Goal: Information Seeking & Learning: Learn about a topic

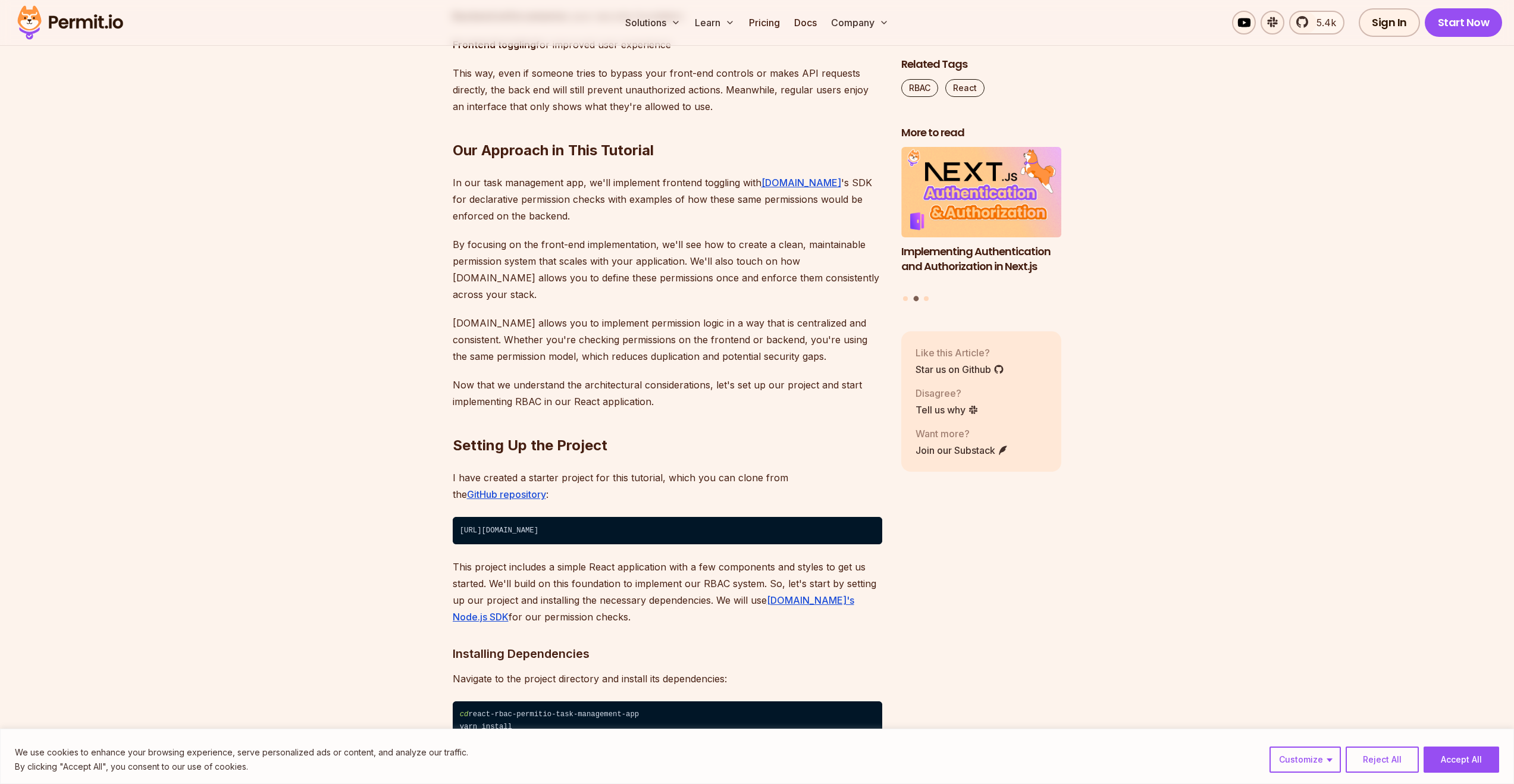
scroll to position [2402, 0]
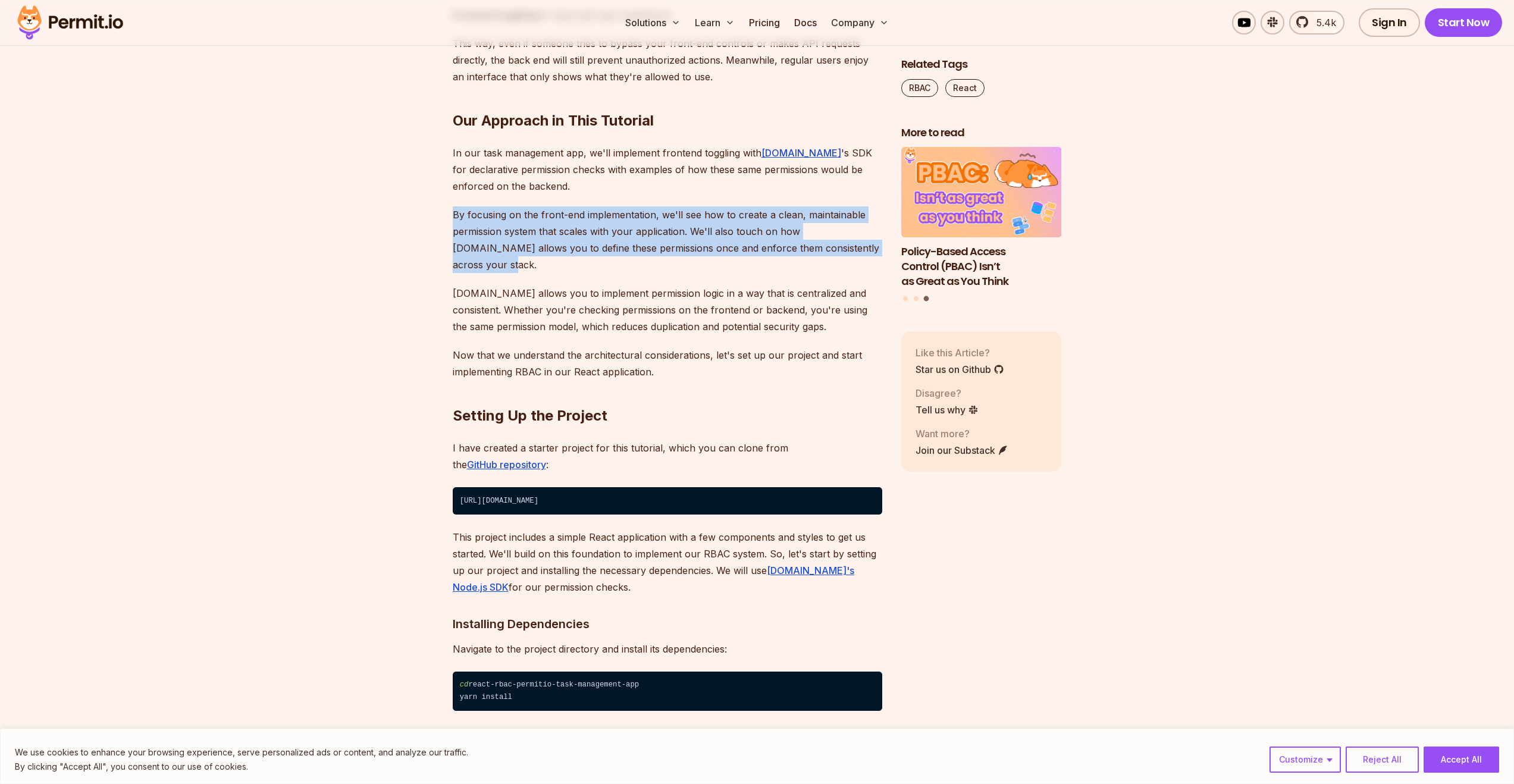
drag, startPoint x: 460, startPoint y: 451, endPoint x: 883, endPoint y: 492, distance: 425.0
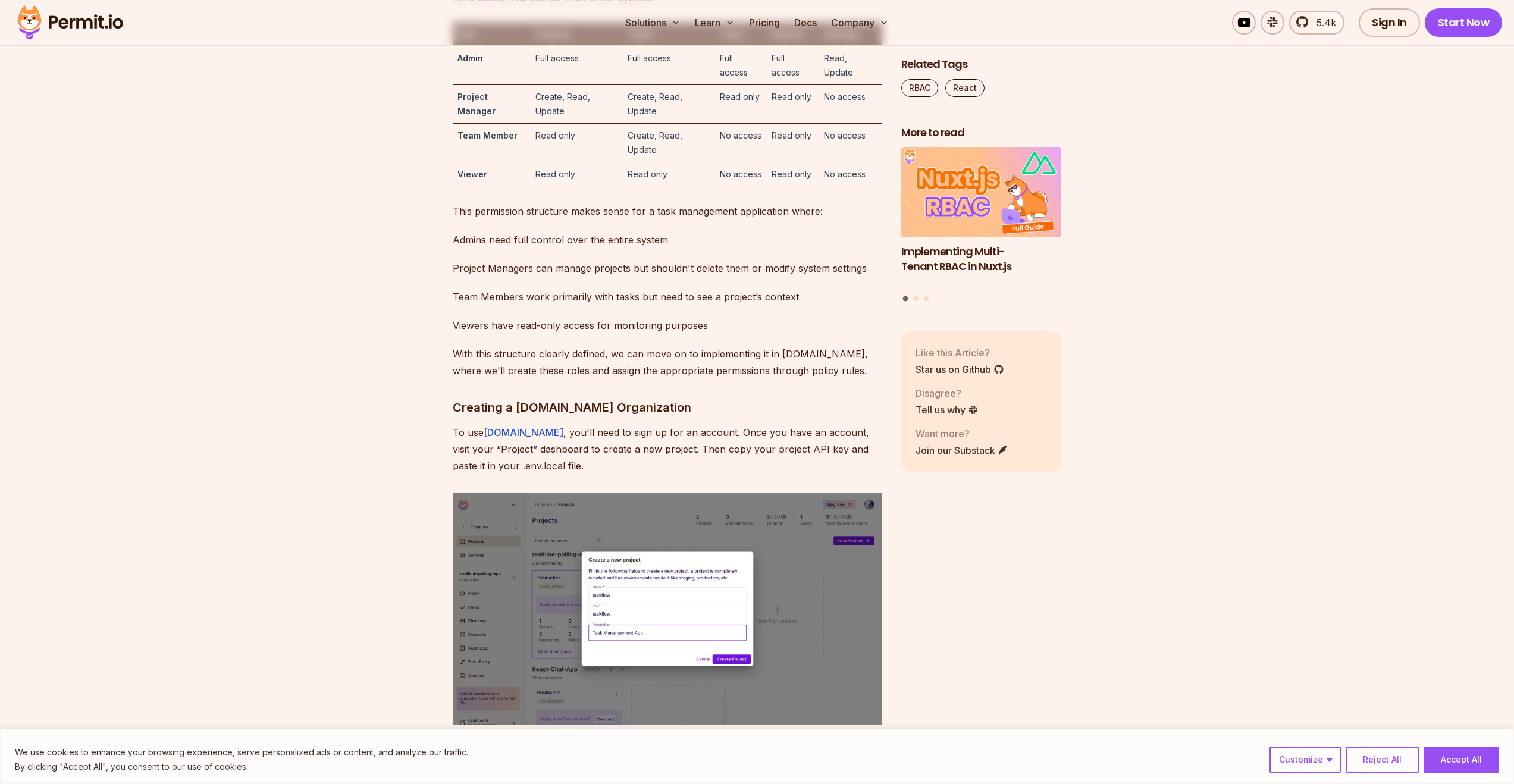
scroll to position [3626, 0]
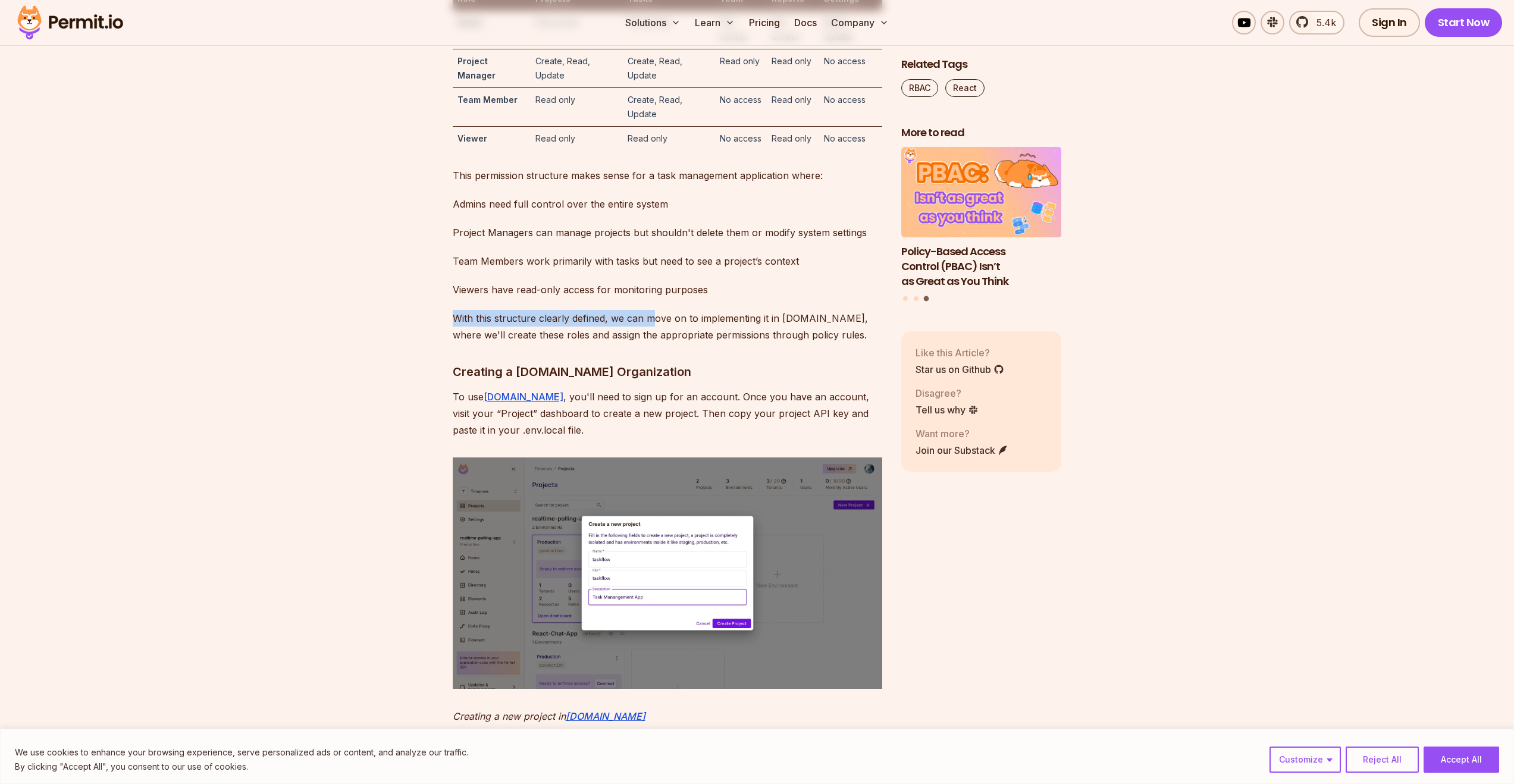
drag, startPoint x: 455, startPoint y: 535, endPoint x: 656, endPoint y: 545, distance: 201.2
click at [656, 343] on p "With this structure clearly defined, we can move on to implementing it in [DOMA…" at bounding box center [667, 326] width 429 height 33
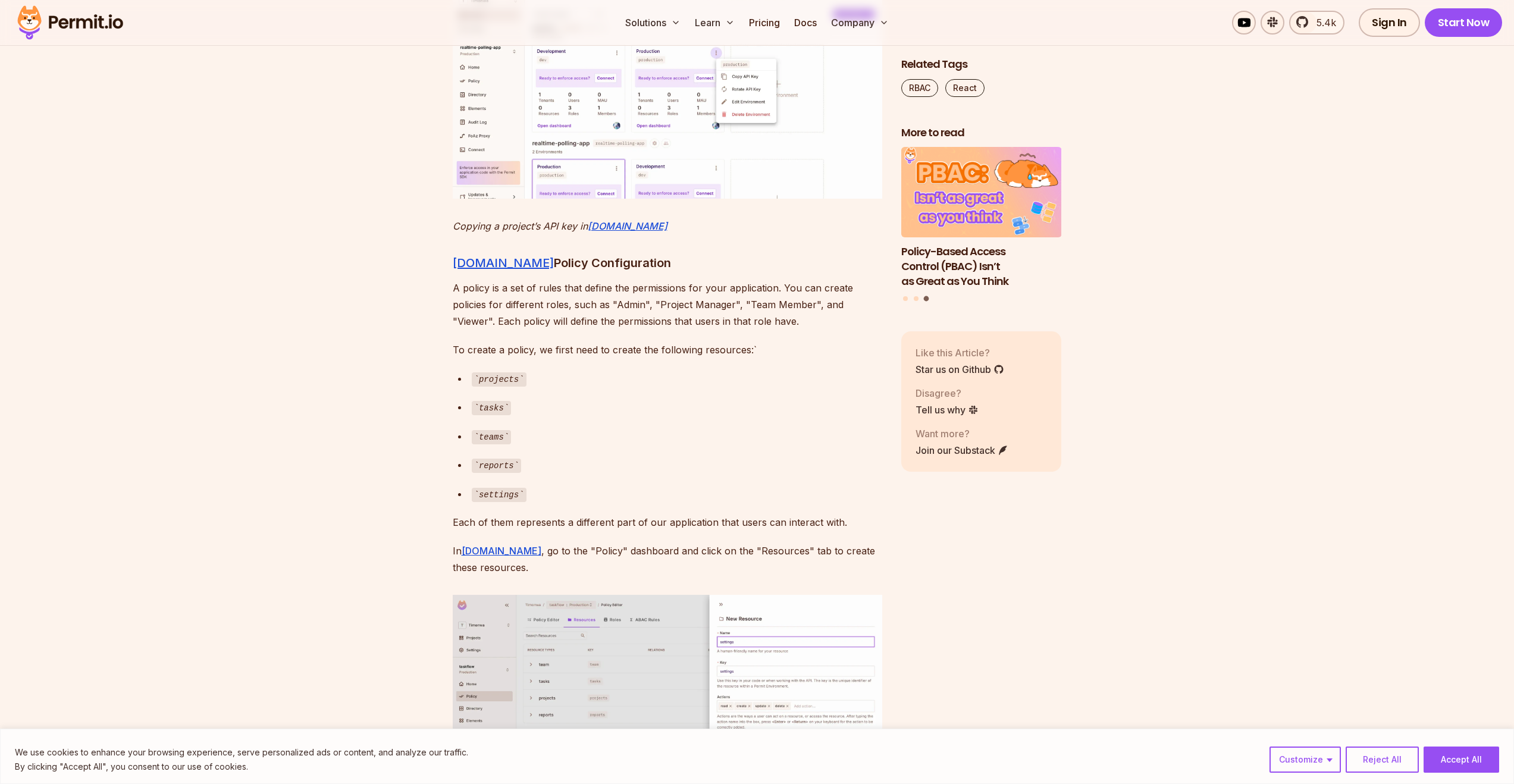
scroll to position [4403, 0]
click at [595, 197] on img at bounding box center [667, 82] width 429 height 231
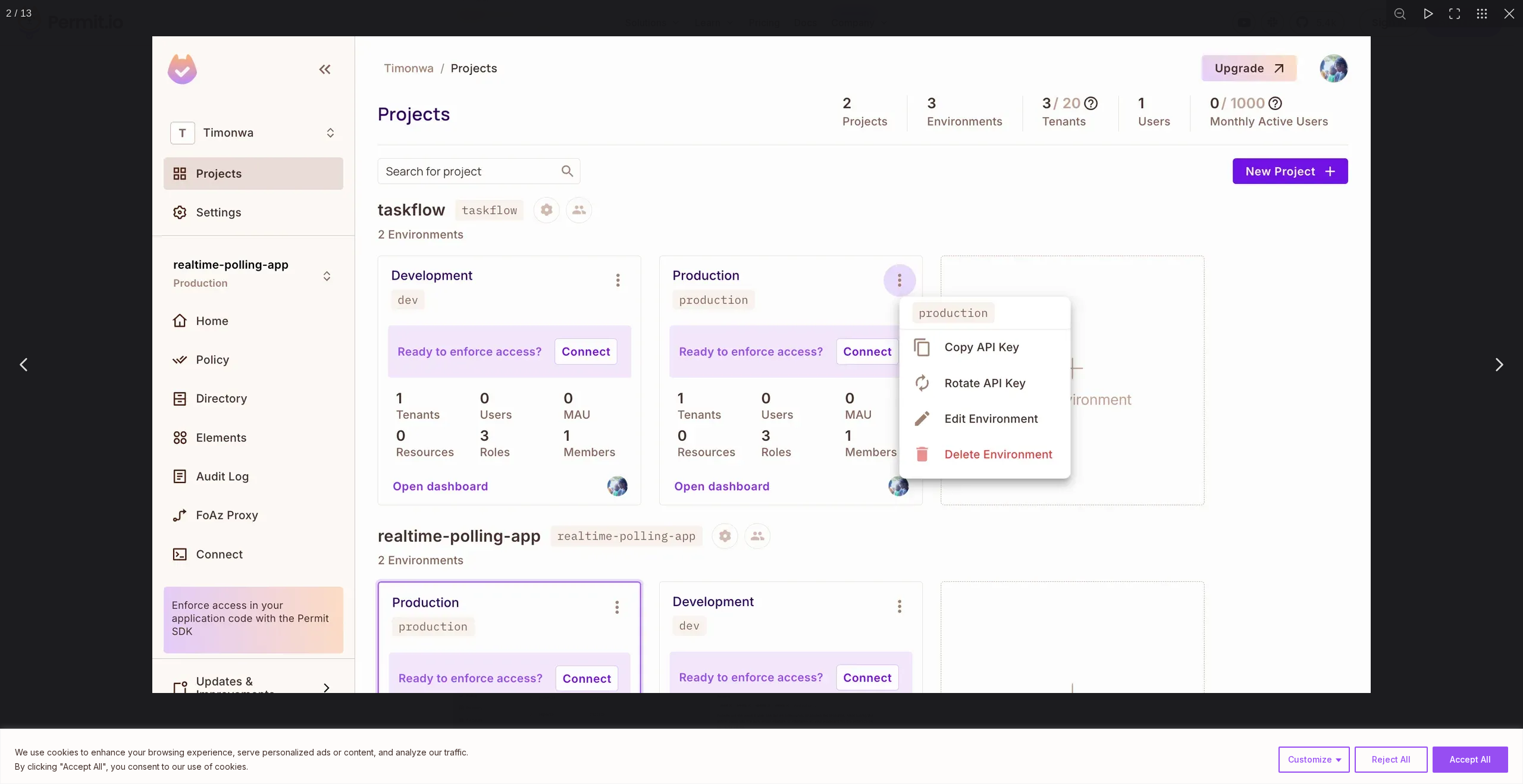
click at [79, 413] on div "You can close this modal content with the ESC key" at bounding box center [761, 364] width 1523 height 729
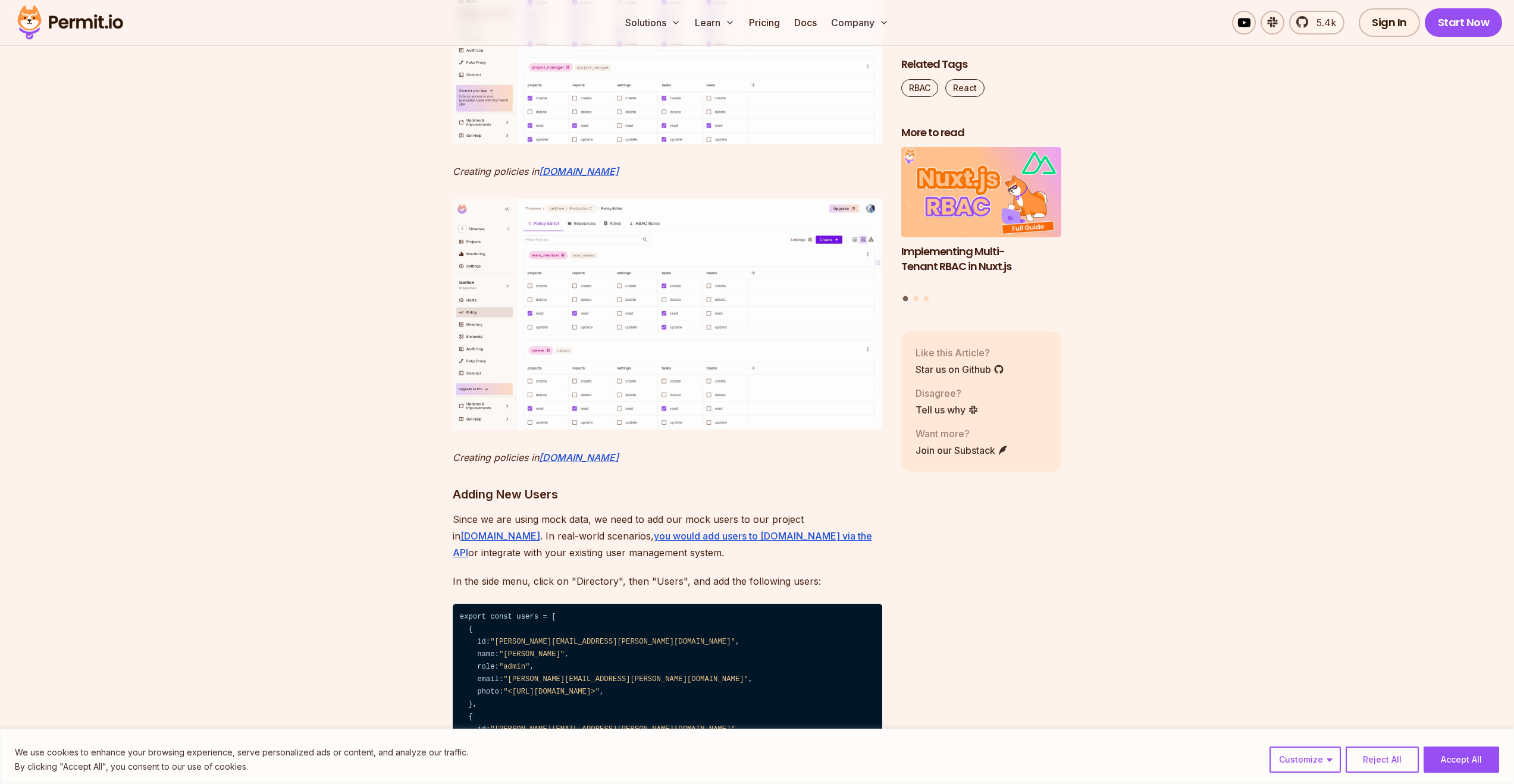
scroll to position [5732, 0]
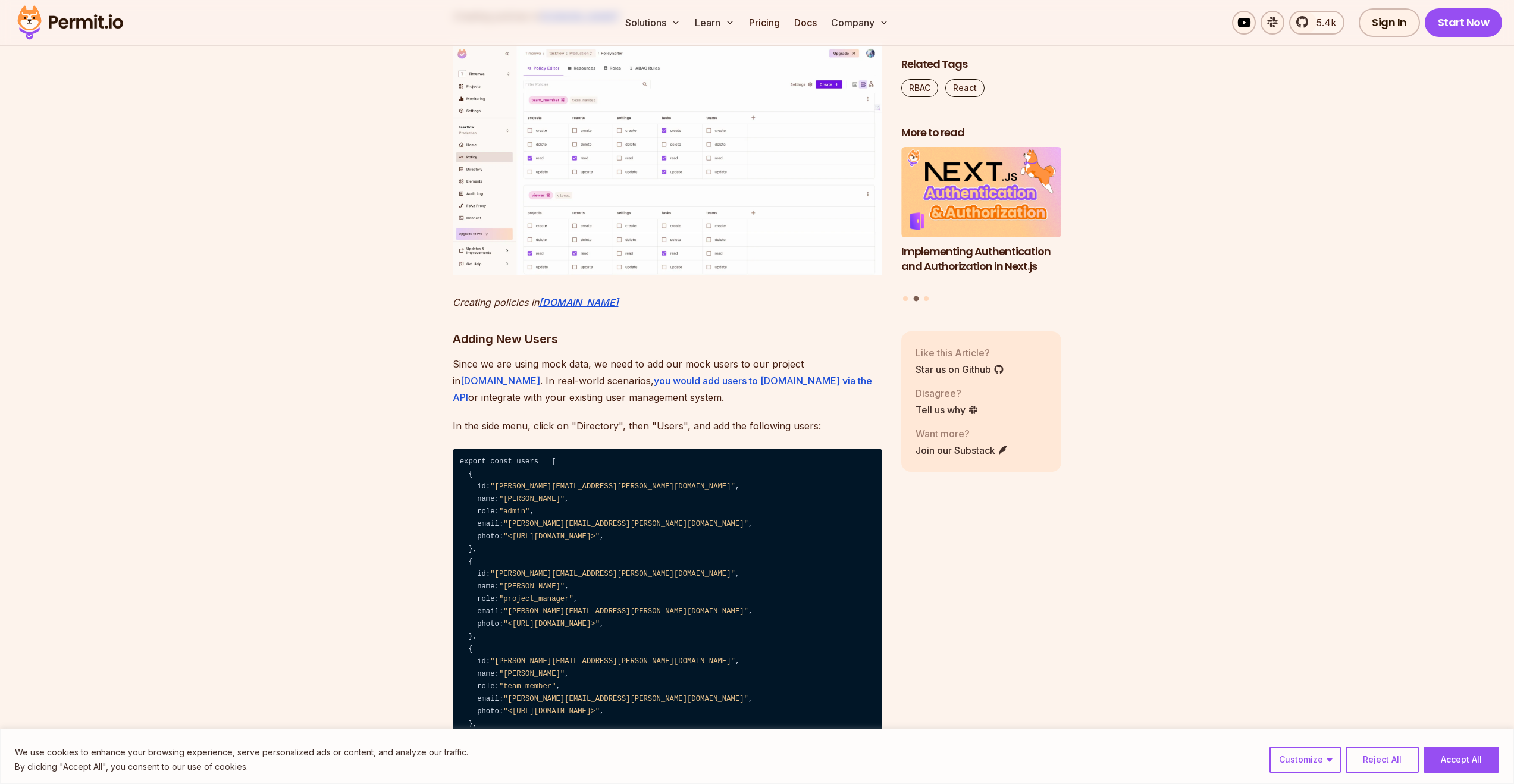
click at [610, 274] on img at bounding box center [667, 159] width 429 height 231
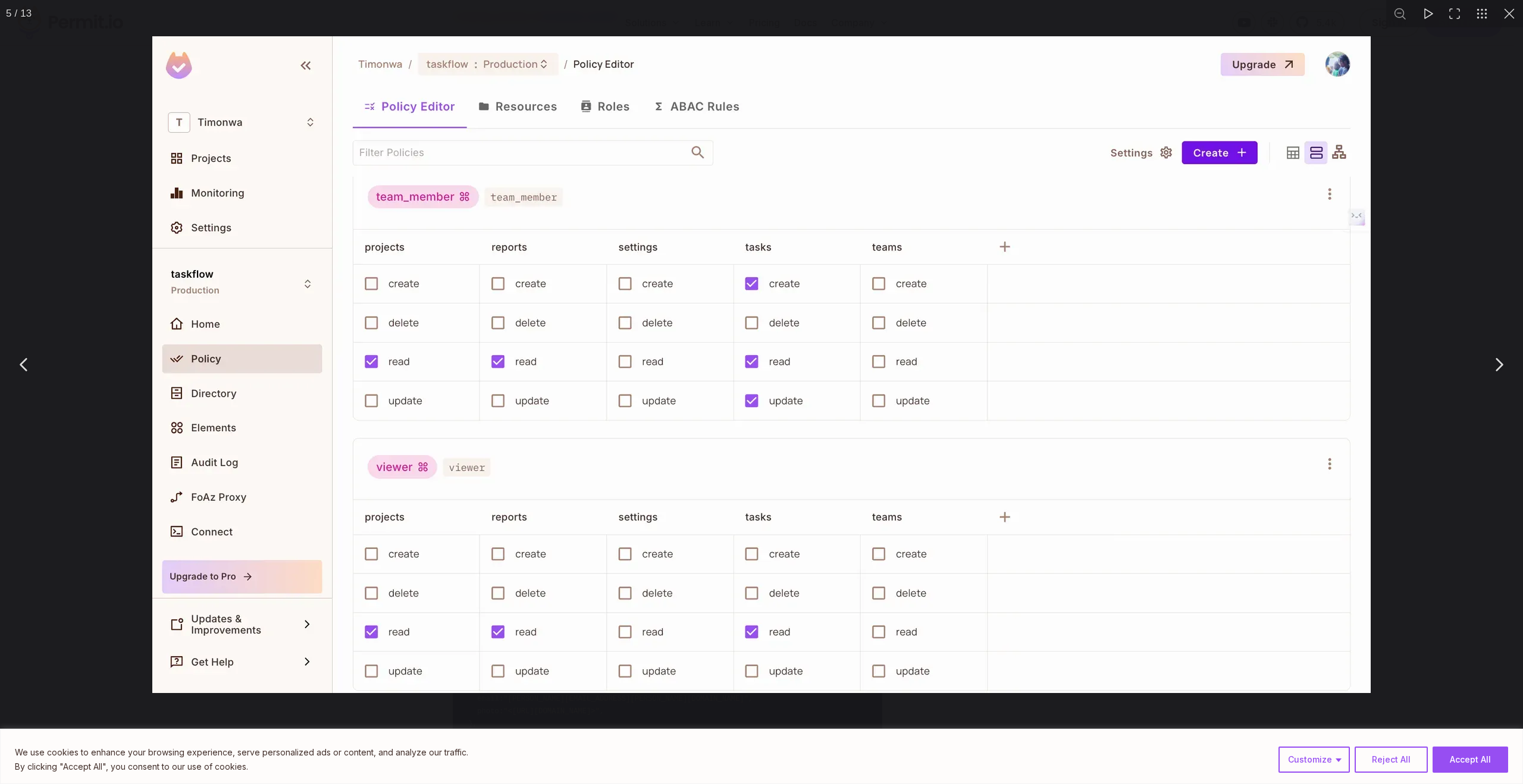
click at [89, 419] on div "You can close this modal content with the ESC key" at bounding box center [761, 364] width 1523 height 729
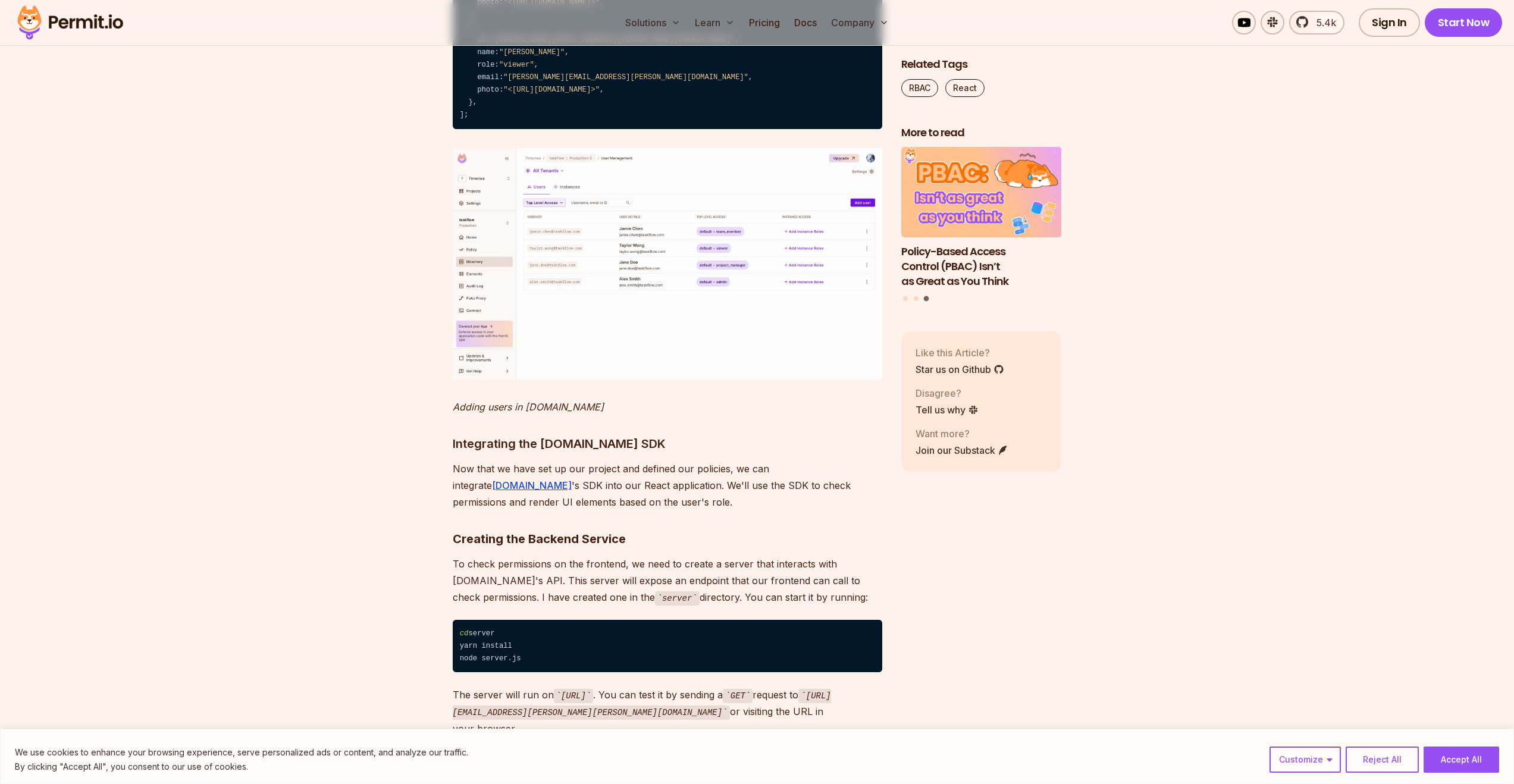
scroll to position [6463, 0]
